Goal: Transaction & Acquisition: Purchase product/service

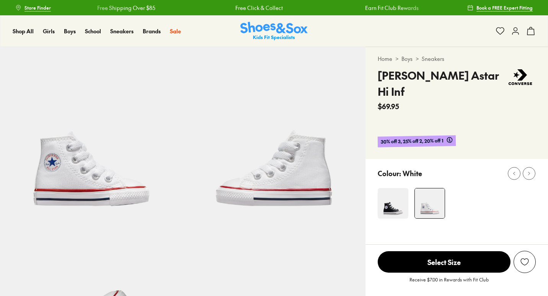
click at [450, 251] on span "Select Size" at bounding box center [444, 261] width 133 height 21
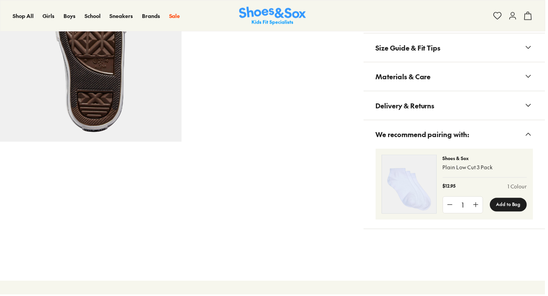
scroll to position [235, 0]
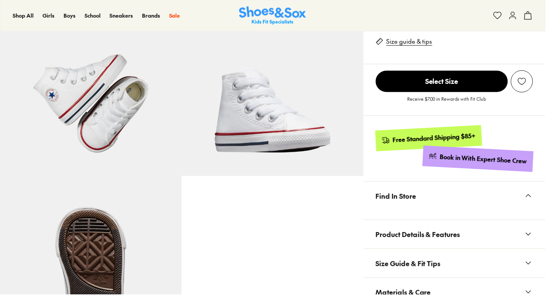
click at [424, 71] on span "Select Size" at bounding box center [444, 81] width 133 height 21
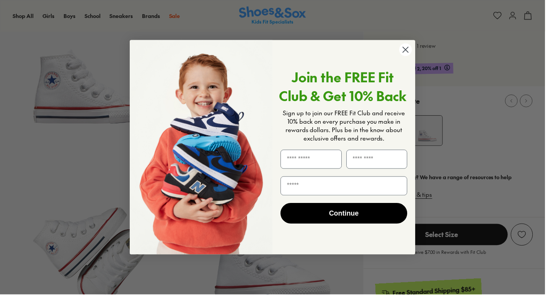
scroll to position [131, 0]
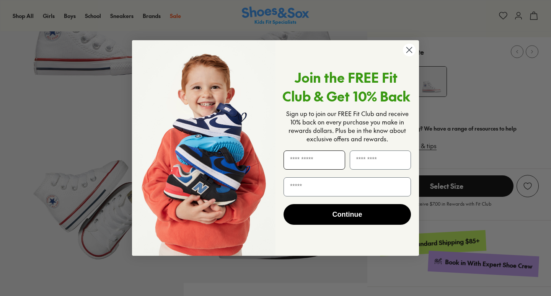
click at [306, 158] on input "First Name" at bounding box center [315, 159] width 62 height 19
type input "*******"
type input "*"
click at [374, 170] on div "POPUP Form" at bounding box center [381, 160] width 66 height 27
click at [375, 162] on input "Last Name" at bounding box center [381, 159] width 62 height 19
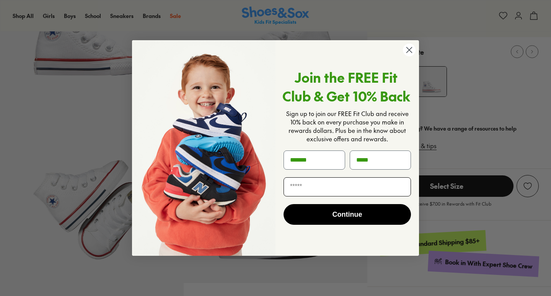
type input "*****"
click at [308, 185] on input "Email" at bounding box center [347, 186] width 127 height 19
type input "**********"
click at [343, 220] on button "Continue" at bounding box center [347, 214] width 127 height 21
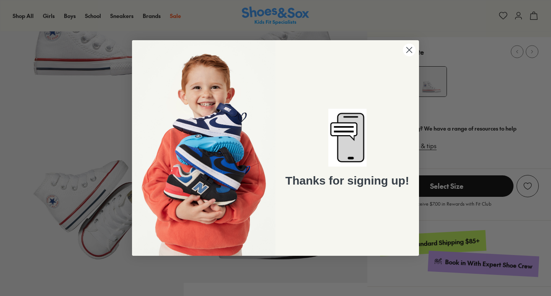
click at [411, 51] on circle "Close dialog" at bounding box center [409, 50] width 13 height 13
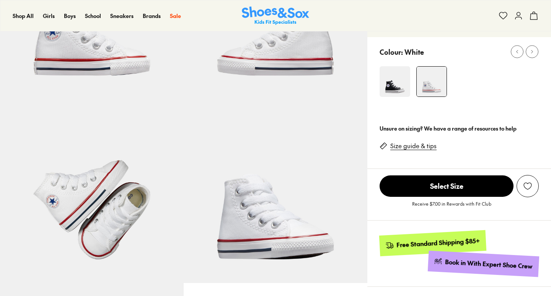
click at [417, 175] on span "Select Size" at bounding box center [447, 185] width 134 height 21
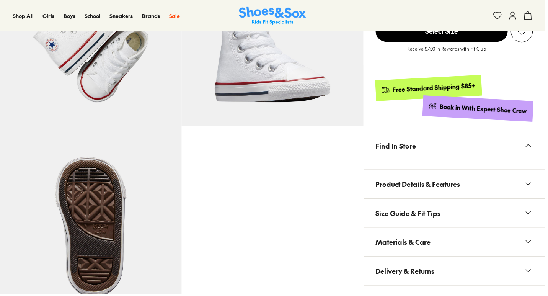
scroll to position [275, 0]
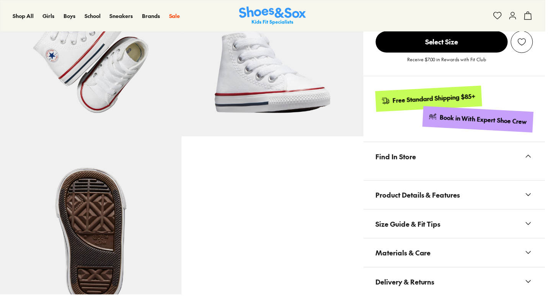
click at [426, 143] on button "Find In Store" at bounding box center [457, 157] width 183 height 29
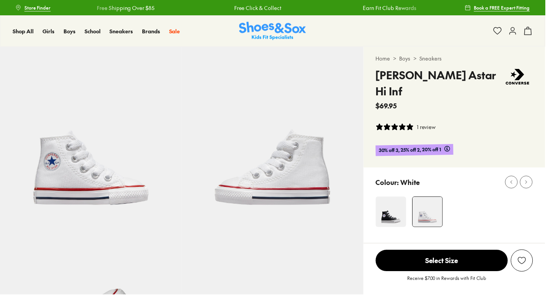
scroll to position [0, 0]
